Goal: Transaction & Acquisition: Purchase product/service

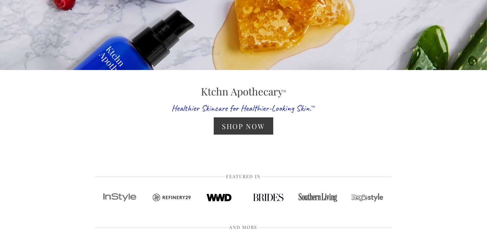
scroll to position [117, 0]
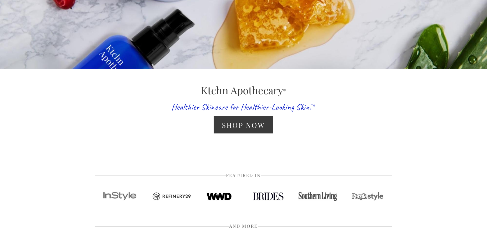
click at [238, 125] on link "Shop Now" at bounding box center [243, 124] width 59 height 17
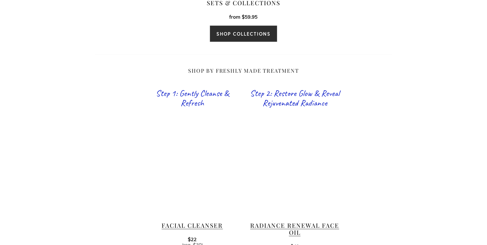
scroll to position [350, 0]
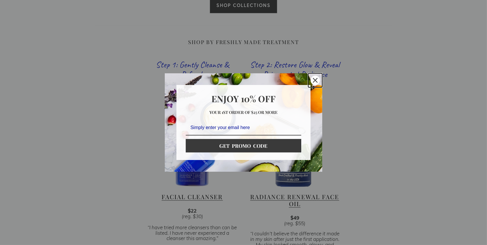
click at [311, 80] on div "Close" at bounding box center [315, 80] width 9 height 9
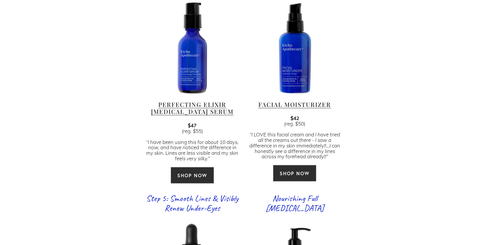
scroll to position [671, 0]
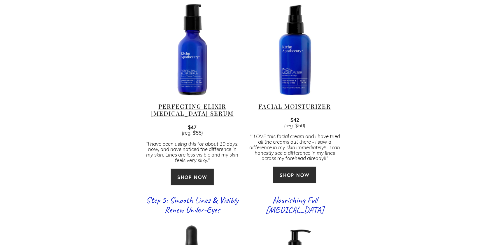
click at [288, 102] on link "Facial Moisturizer" at bounding box center [295, 106] width 73 height 8
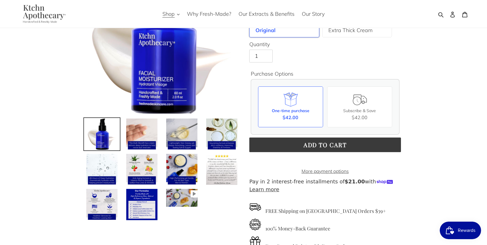
scroll to position [117, 0]
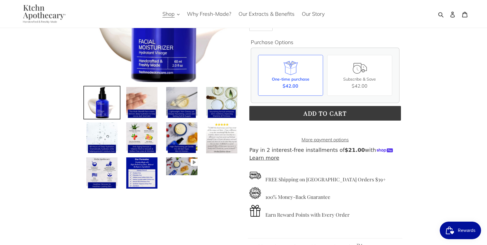
click at [136, 106] on img at bounding box center [142, 102] width 32 height 32
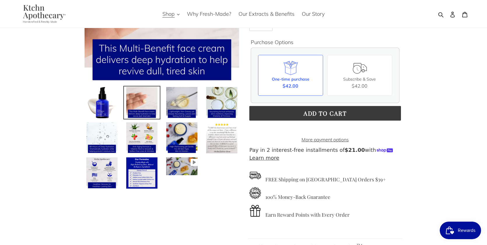
click at [180, 89] on img at bounding box center [182, 102] width 32 height 32
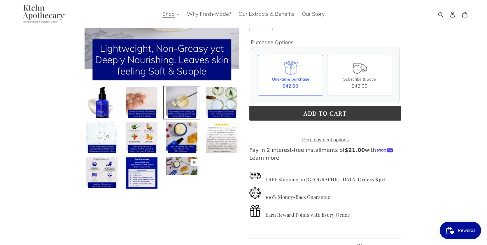
click at [207, 104] on img at bounding box center [222, 102] width 32 height 32
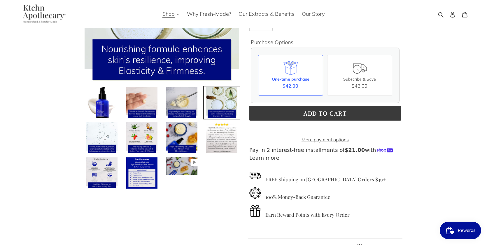
click at [112, 136] on img at bounding box center [102, 138] width 32 height 32
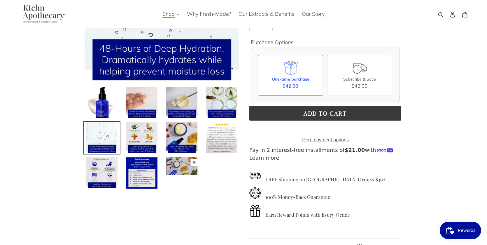
click at [133, 128] on img at bounding box center [142, 138] width 32 height 32
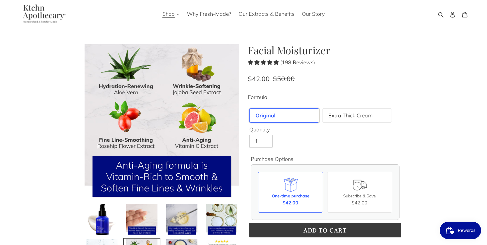
scroll to position [29, 0]
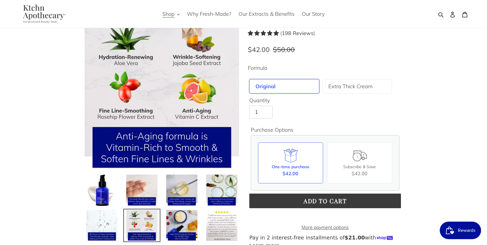
click at [175, 225] on img at bounding box center [182, 225] width 32 height 32
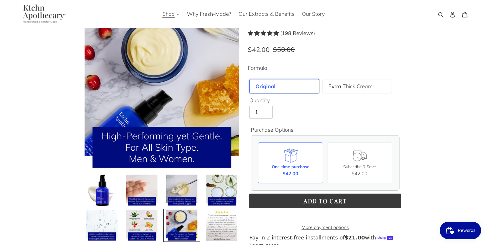
click at [213, 223] on img at bounding box center [222, 225] width 32 height 32
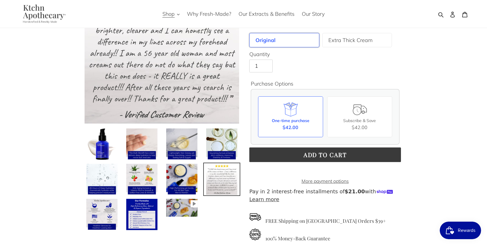
scroll to position [88, 0]
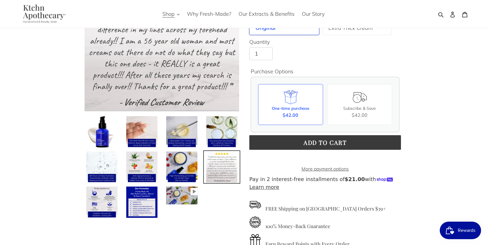
click at [98, 191] on img at bounding box center [102, 202] width 32 height 32
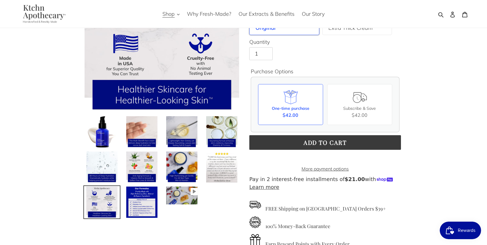
click at [142, 212] on img at bounding box center [142, 202] width 32 height 32
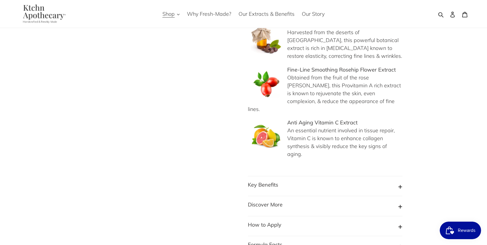
scroll to position [525, 0]
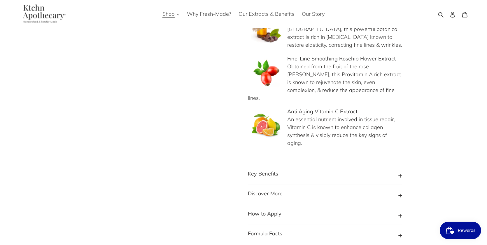
click at [303, 210] on button "How to Apply" at bounding box center [325, 215] width 155 height 11
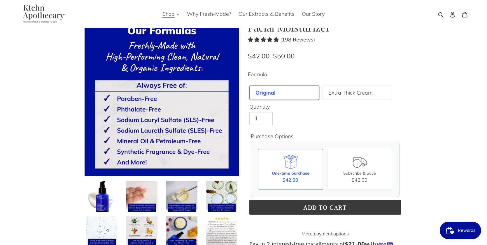
scroll to position [0, 0]
